Goal: Task Accomplishment & Management: Use online tool/utility

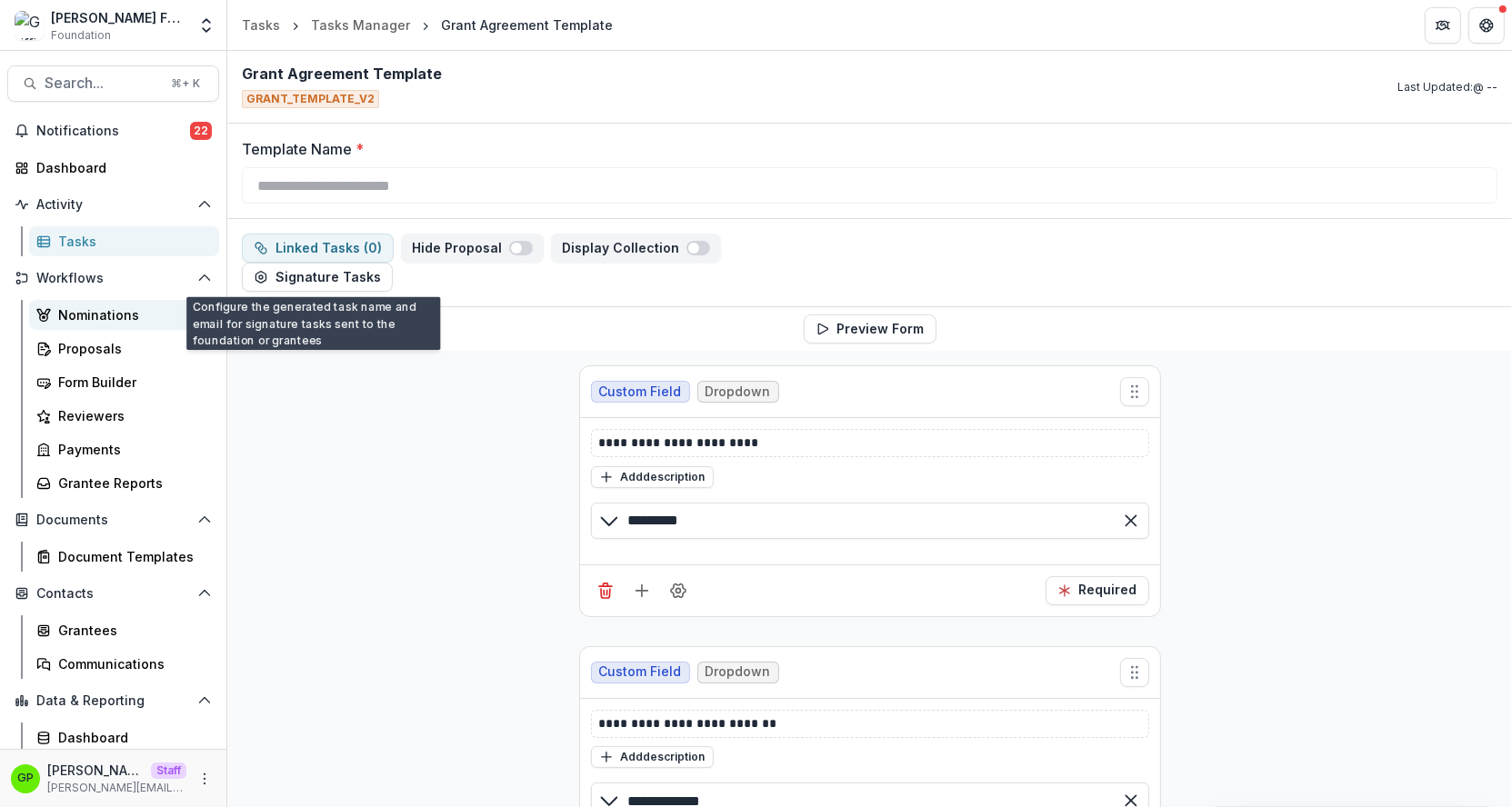
click at [86, 318] on div "Nominations" at bounding box center [131, 315] width 146 height 19
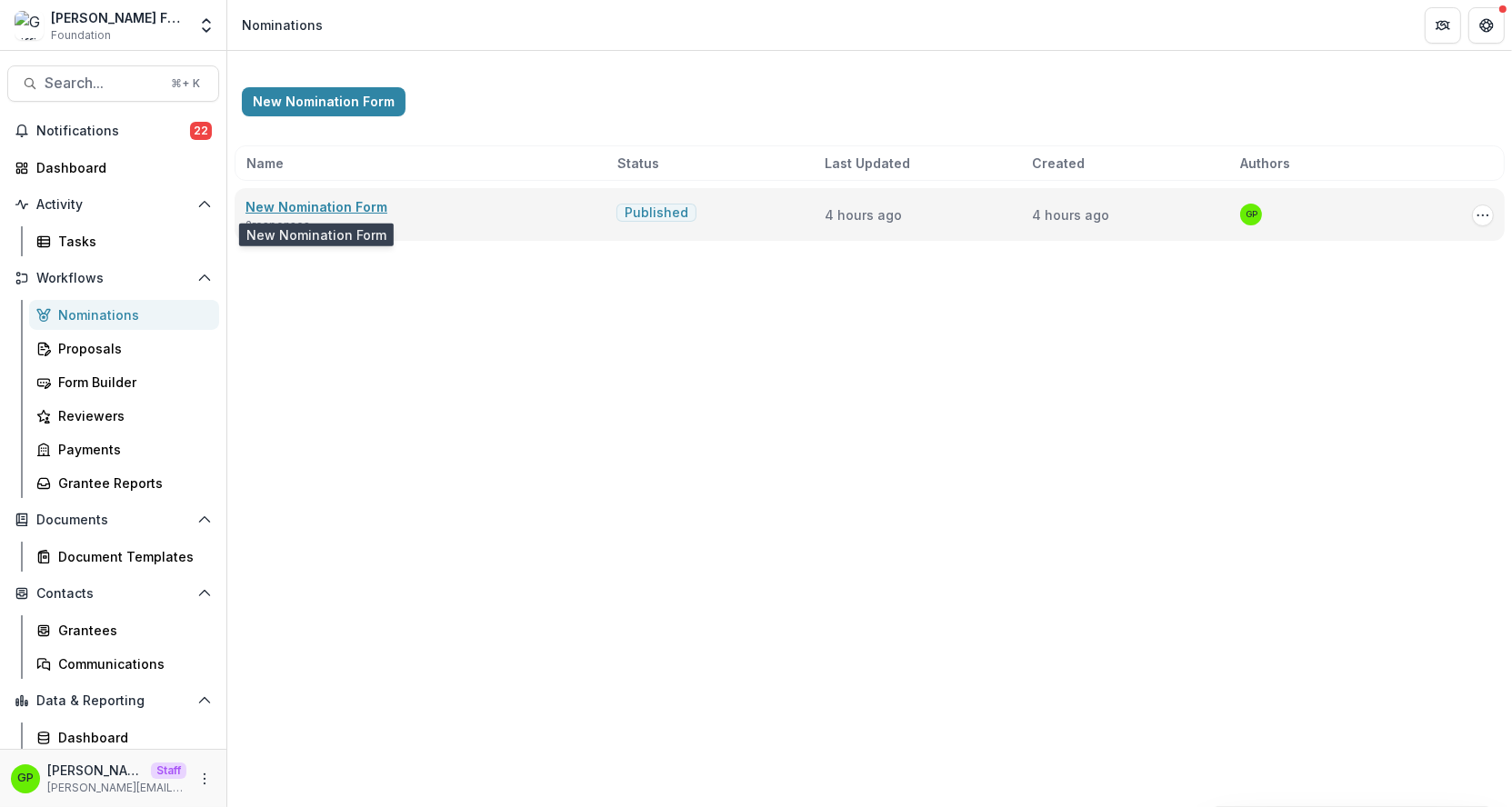
click at [327, 204] on link "New Nomination Form" at bounding box center [317, 207] width 142 height 15
click at [1484, 209] on icon "Options" at bounding box center [1483, 214] width 14 height 14
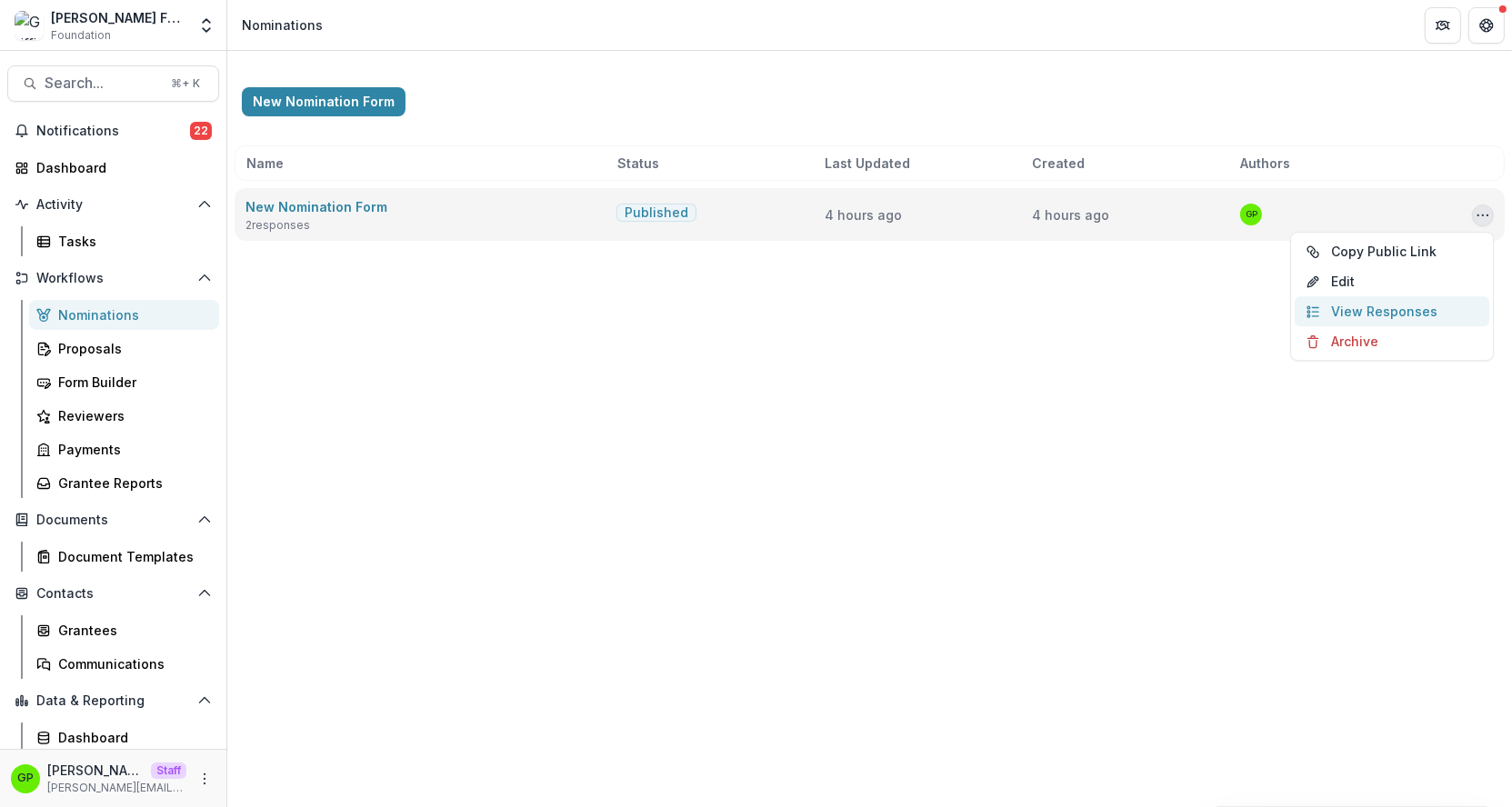
drag, startPoint x: 1355, startPoint y: 257, endPoint x: 1367, endPoint y: 303, distance: 47.5
click at [1367, 303] on div "Copy Public Link Edit View Responses Archive" at bounding box center [1392, 296] width 204 height 129
click at [1367, 303] on link "View Responses" at bounding box center [1392, 311] width 194 height 30
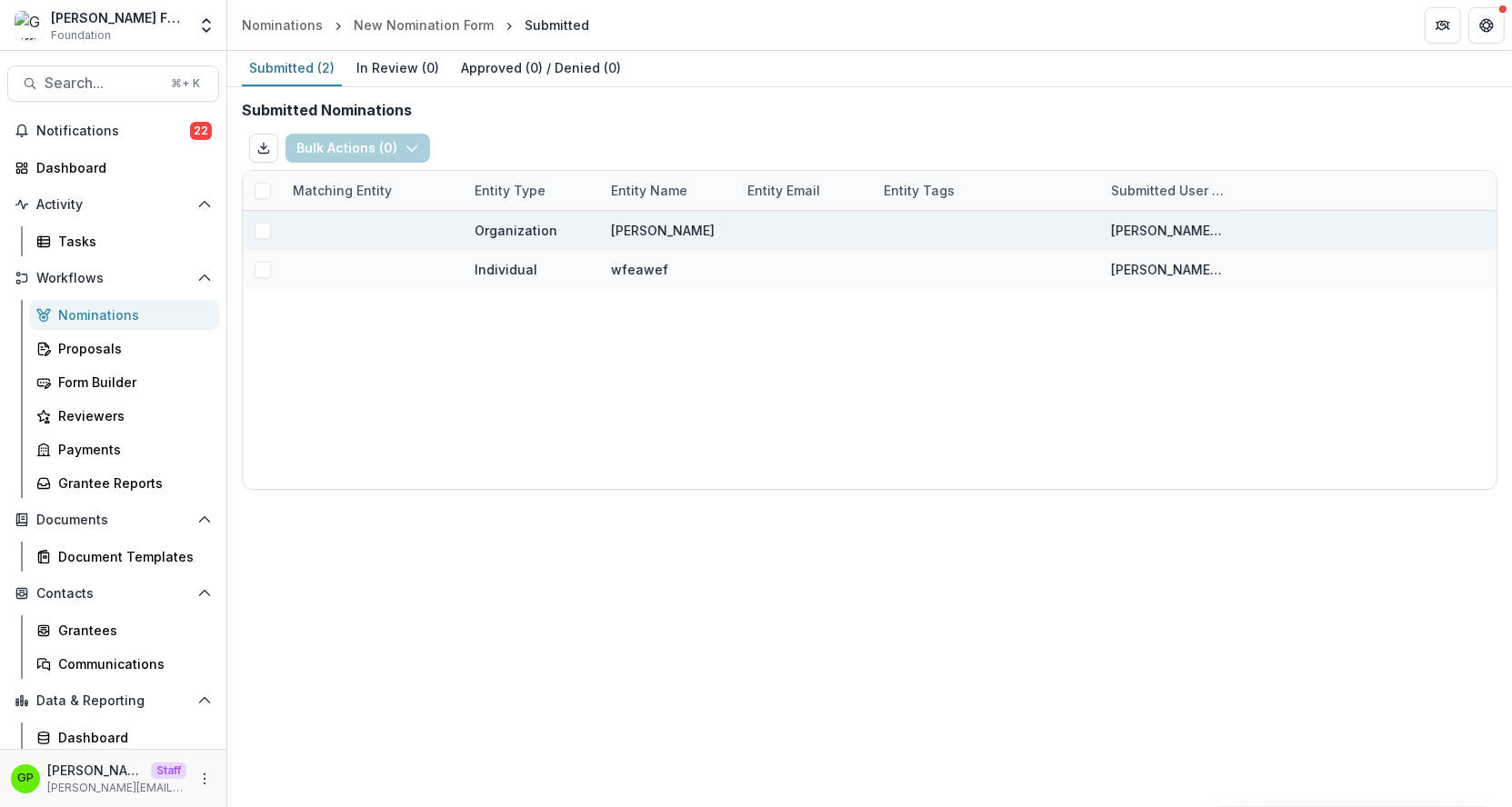
click at [266, 231] on span at bounding box center [262, 230] width 16 height 16
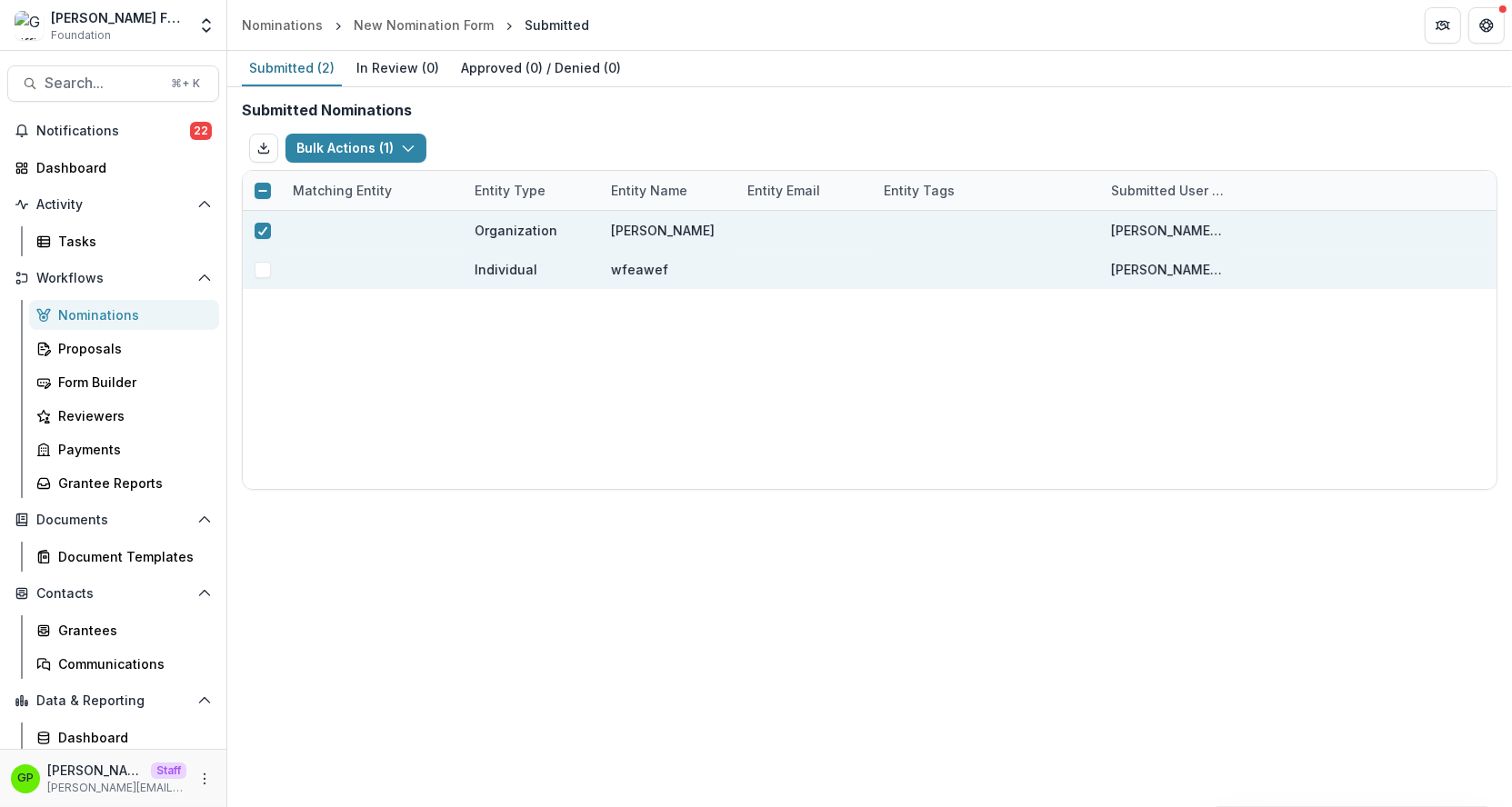
click at [263, 254] on div at bounding box center [262, 269] width 39 height 39
click at [265, 258] on div at bounding box center [262, 269] width 39 height 39
click at [261, 275] on span at bounding box center [262, 269] width 16 height 16
click at [371, 156] on button "Bulk Actions ( 2 )" at bounding box center [357, 148] width 143 height 29
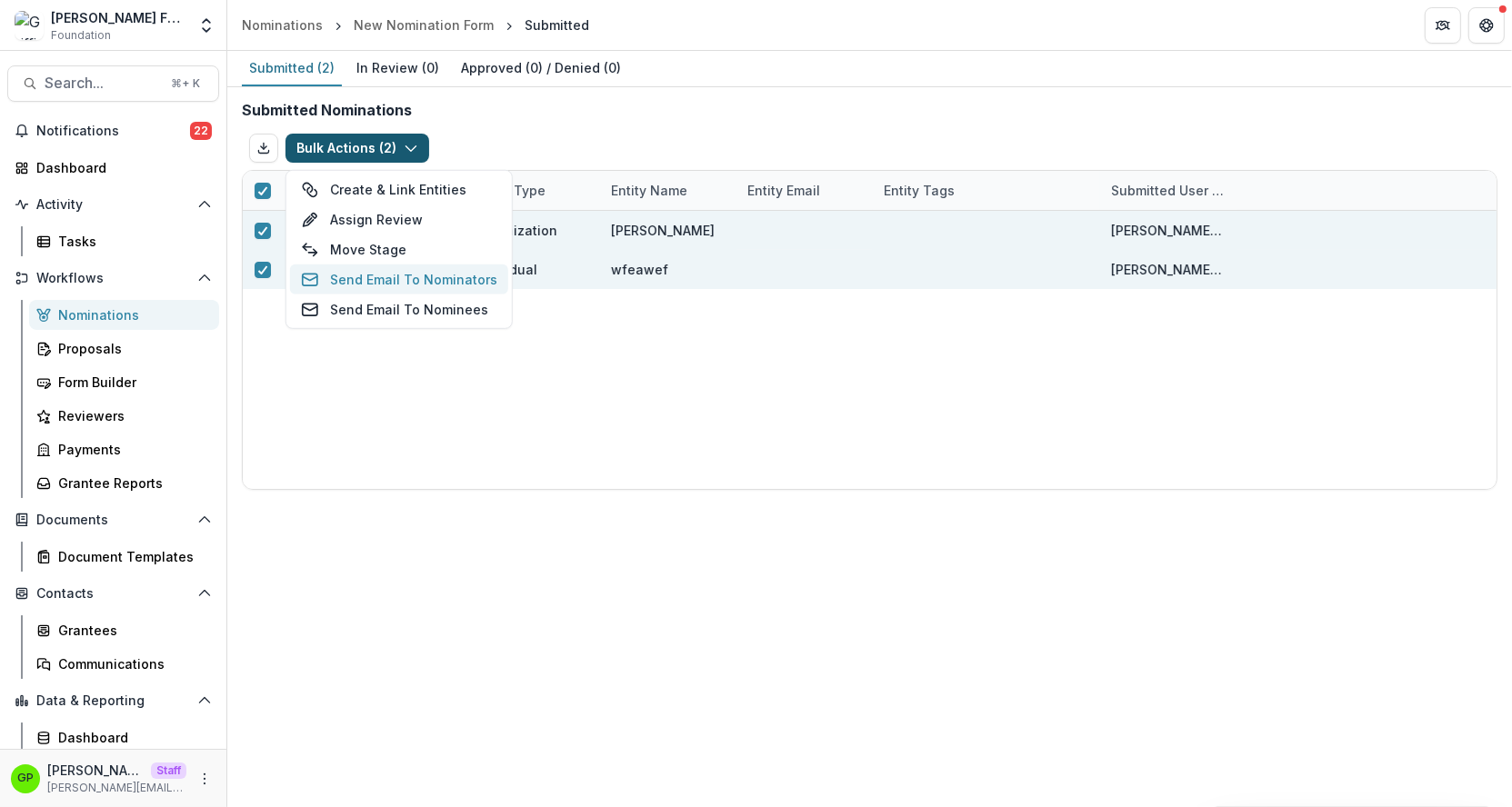
click at [396, 286] on button "Send Email To Nominators" at bounding box center [399, 280] width 218 height 30
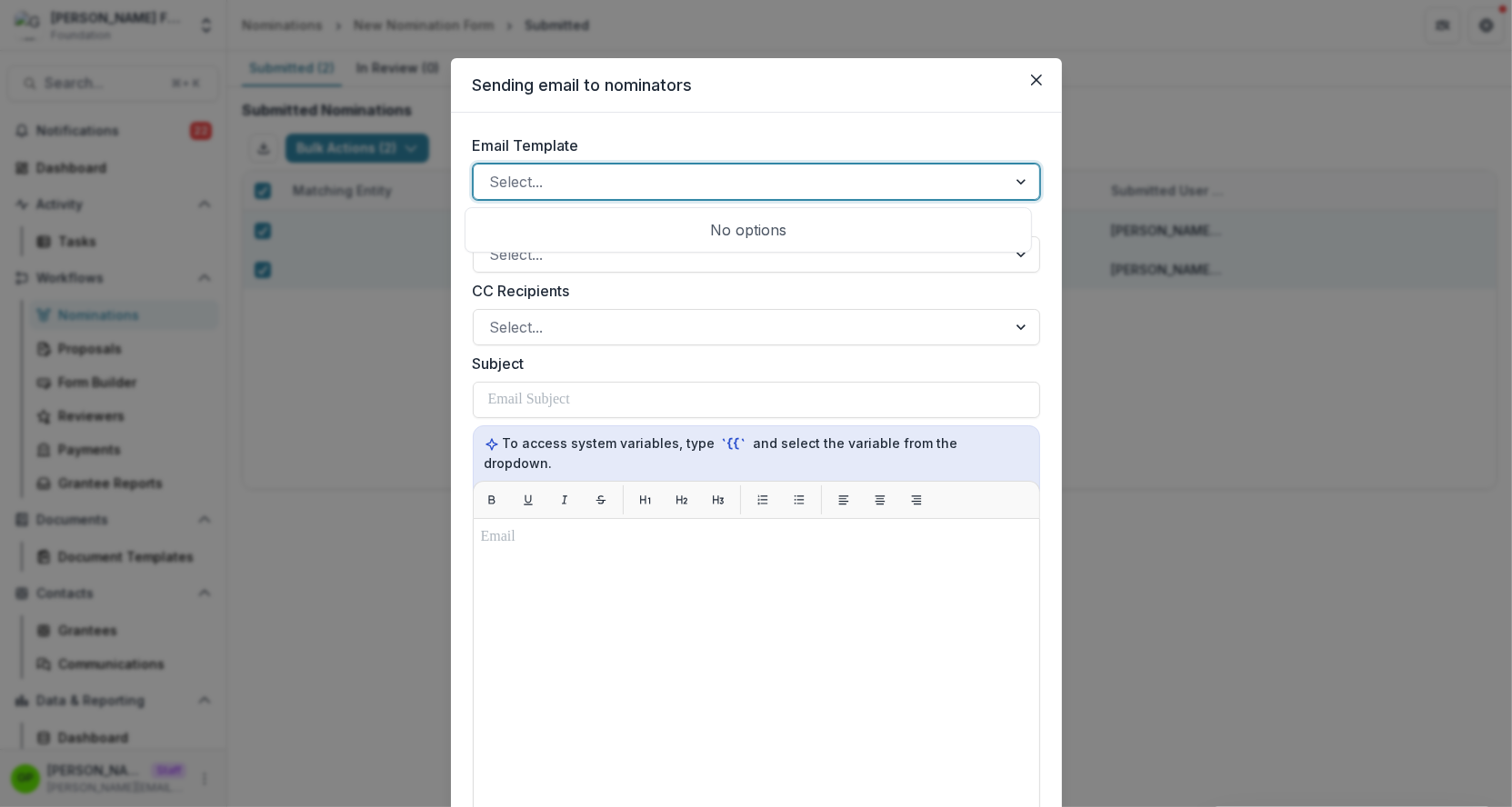
click at [558, 173] on div at bounding box center [740, 181] width 500 height 26
click at [557, 176] on div at bounding box center [740, 181] width 500 height 26
click at [558, 176] on div at bounding box center [740, 181] width 500 height 26
click at [581, 164] on div "Select..." at bounding box center [756, 182] width 567 height 36
click at [694, 178] on div at bounding box center [740, 181] width 500 height 26
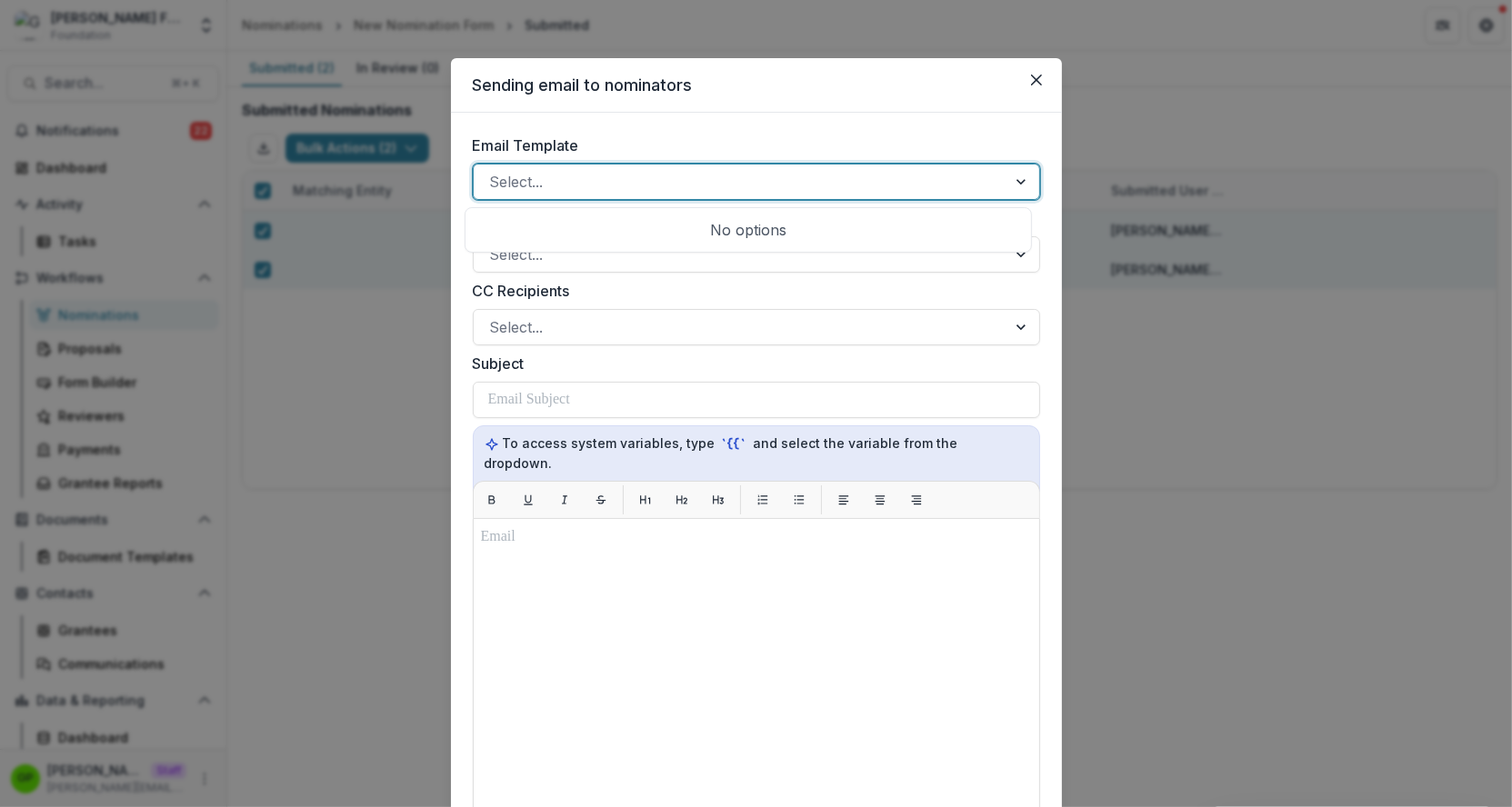
drag, startPoint x: 841, startPoint y: 162, endPoint x: 856, endPoint y: 174, distance: 19.2
click at [841, 162] on div "Email Template Use Up and Down to choose options, press Enter to select the cur…" at bounding box center [756, 167] width 567 height 65
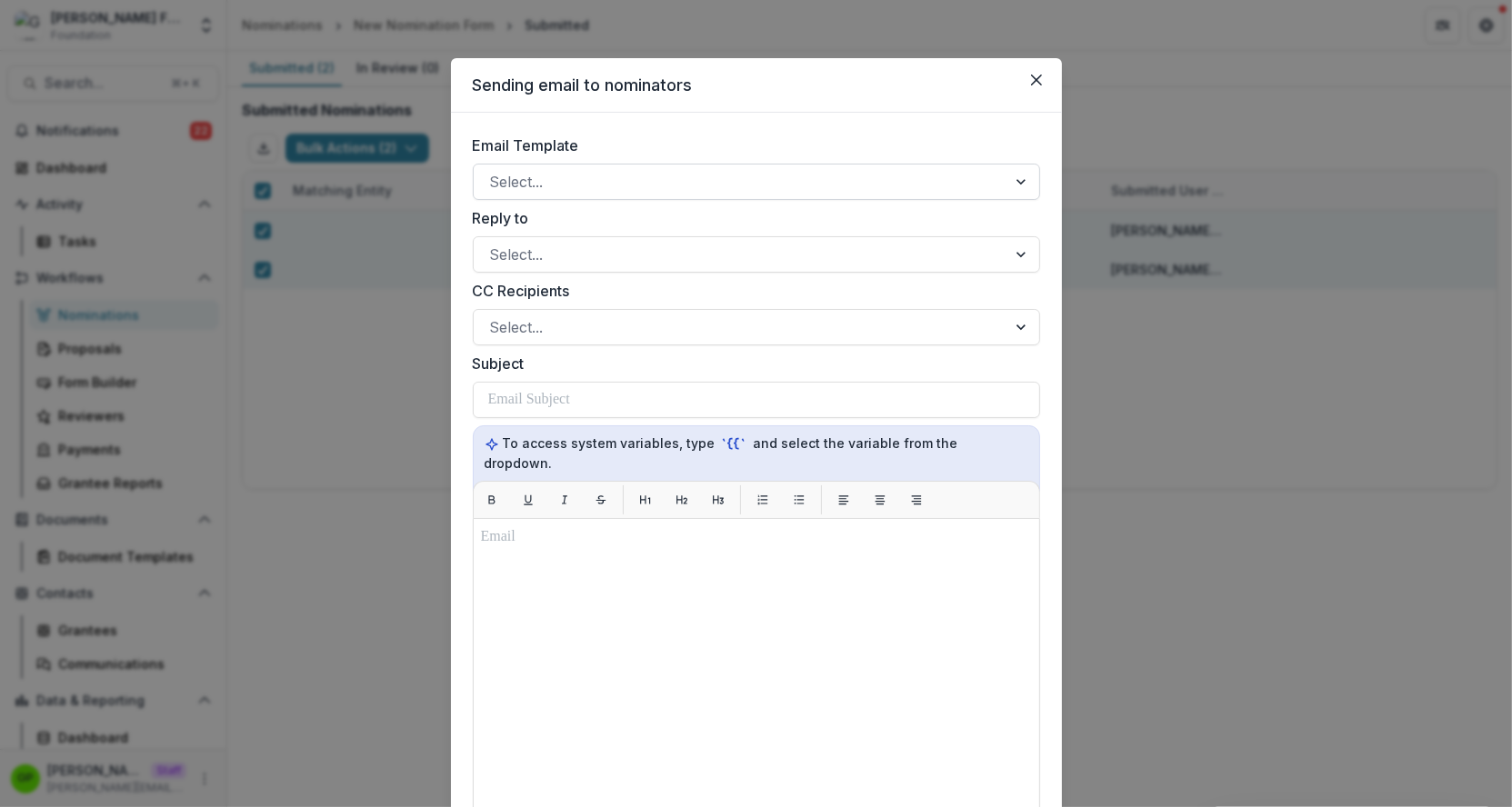
click at [856, 174] on div at bounding box center [740, 181] width 500 height 26
